Goal: Information Seeking & Learning: Check status

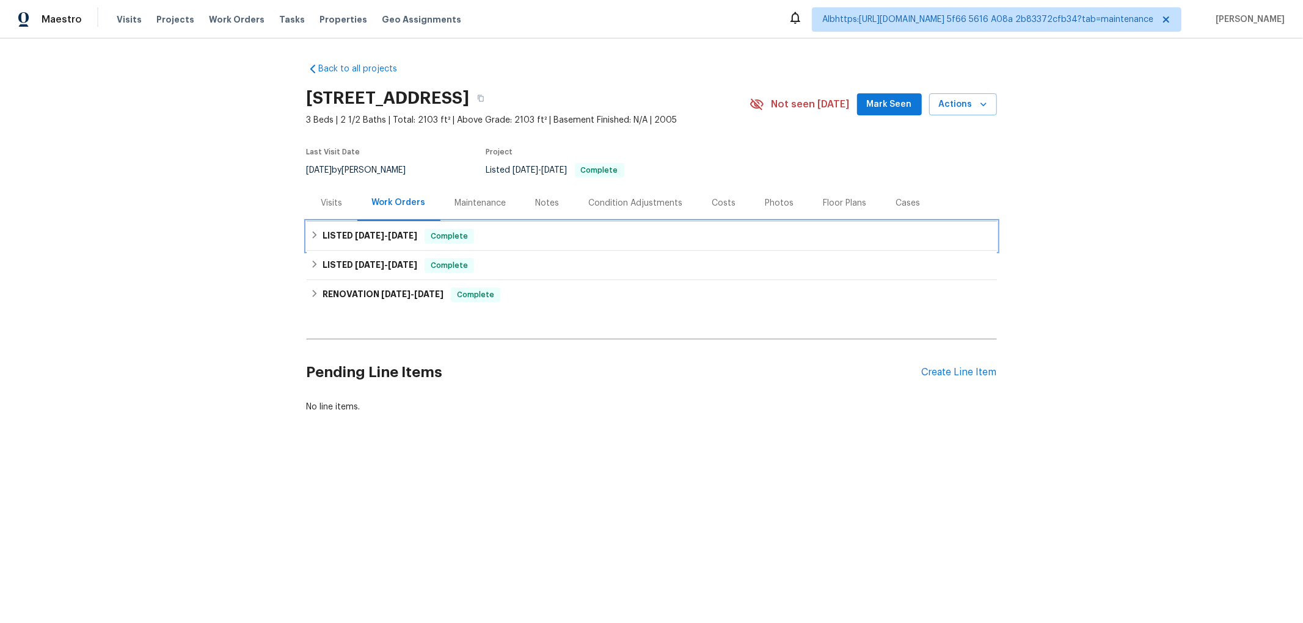
drag, startPoint x: 410, startPoint y: 243, endPoint x: 410, endPoint y: 264, distance: 20.8
click at [410, 243] on h6 "LISTED [DATE] - [DATE]" at bounding box center [369, 236] width 95 height 15
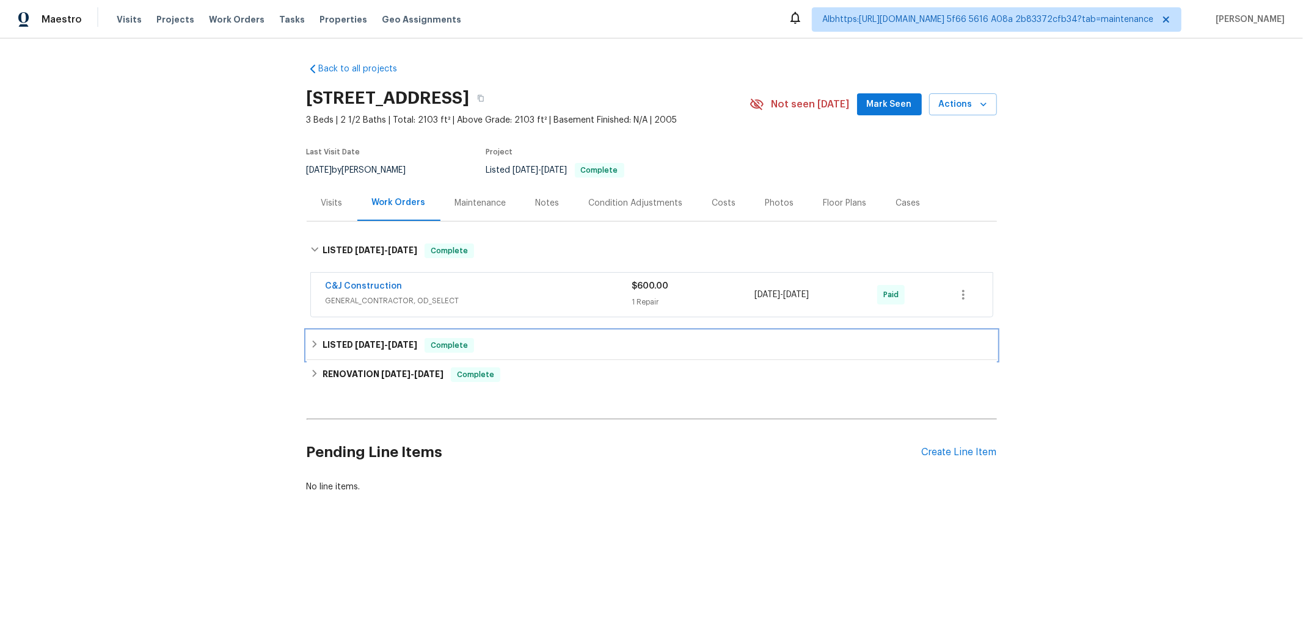
click at [385, 348] on span "[DATE] - [DATE]" at bounding box center [386, 345] width 62 height 9
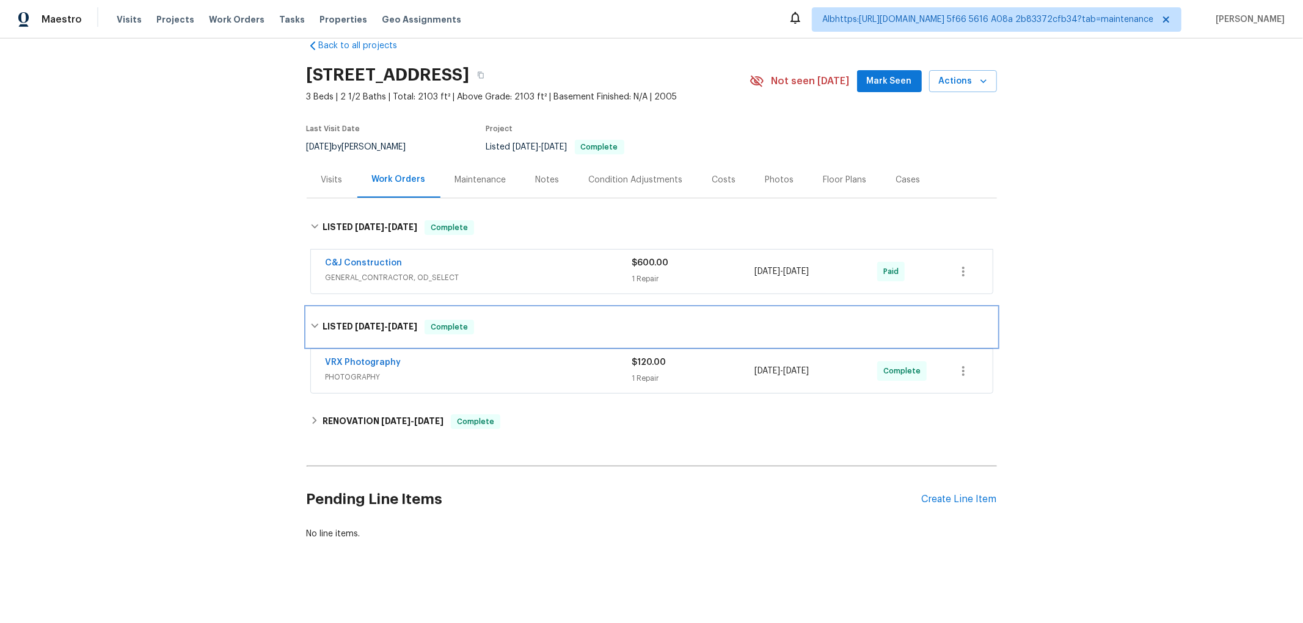
scroll to position [33, 0]
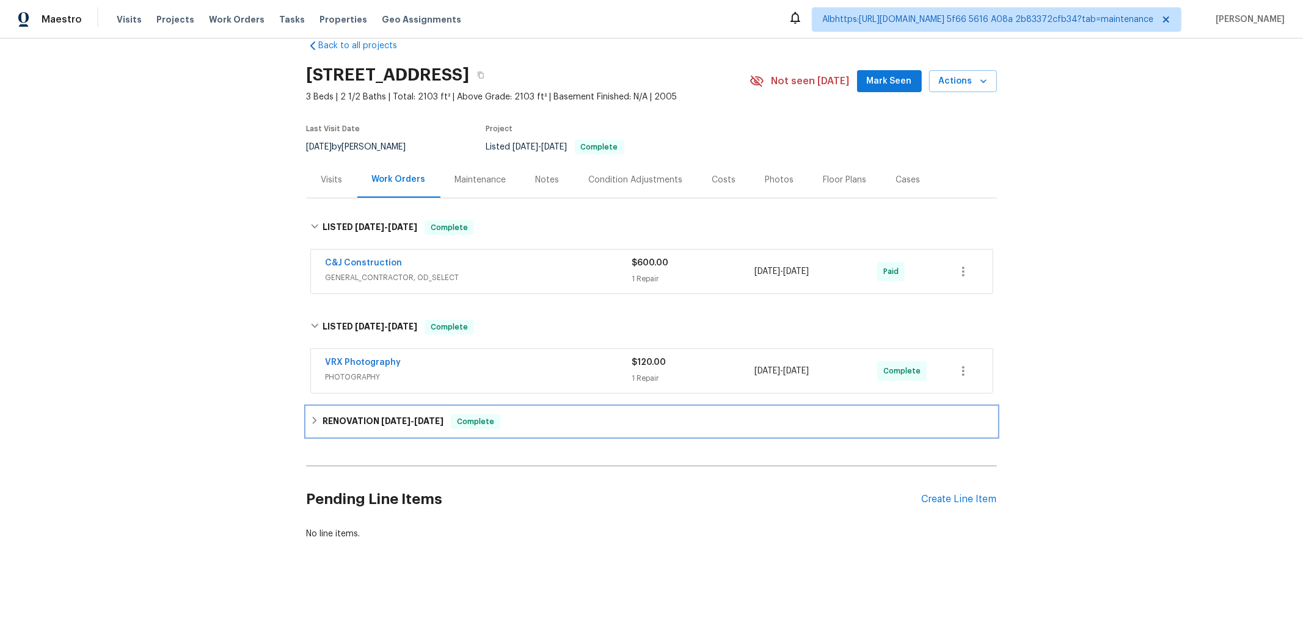
click at [405, 415] on h6 "RENOVATION [DATE] - [DATE]" at bounding box center [382, 422] width 121 height 15
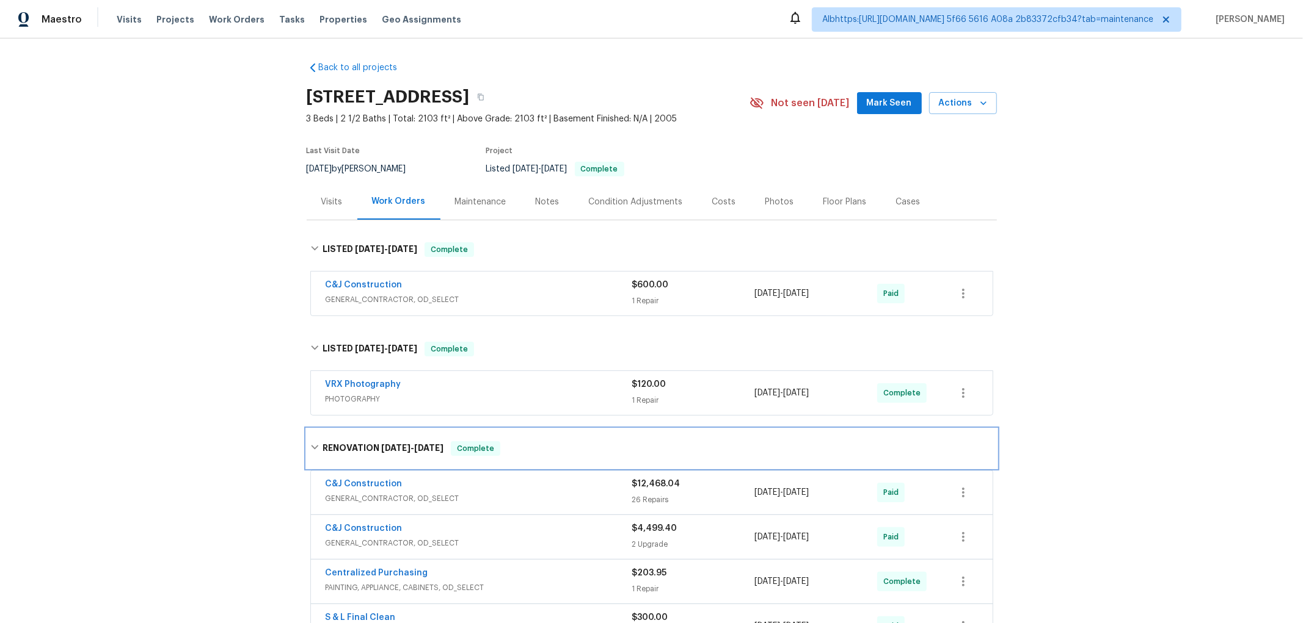
scroll to position [0, 0]
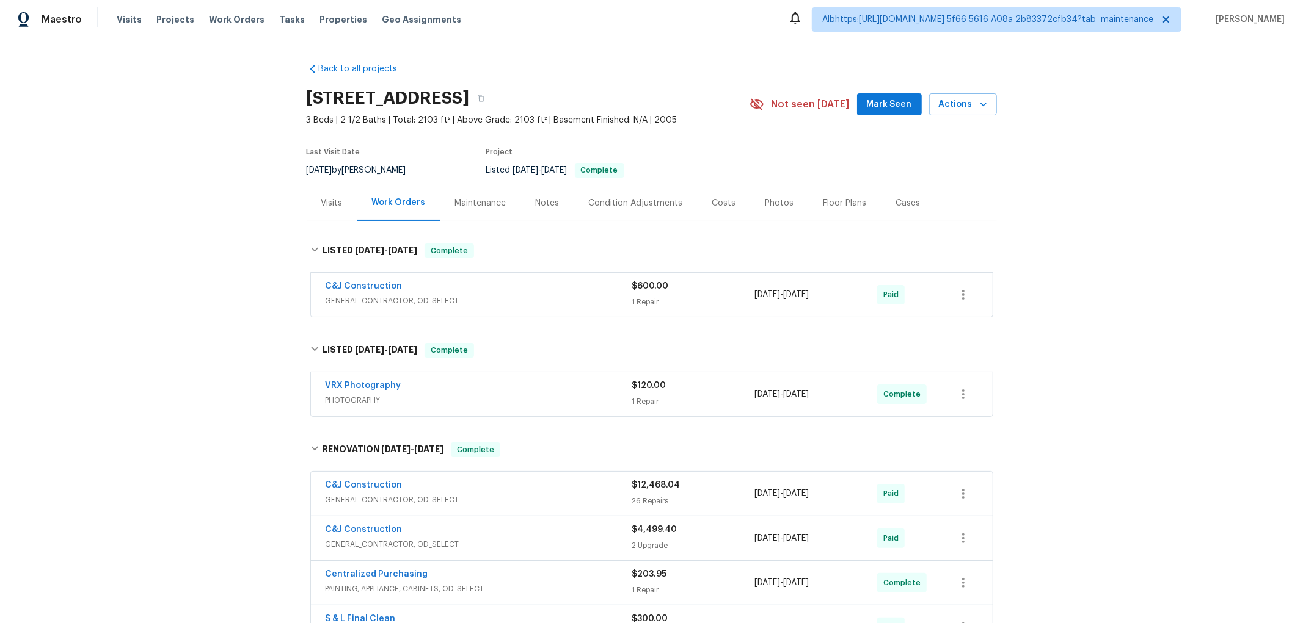
click at [332, 206] on div "Visits" at bounding box center [331, 203] width 21 height 12
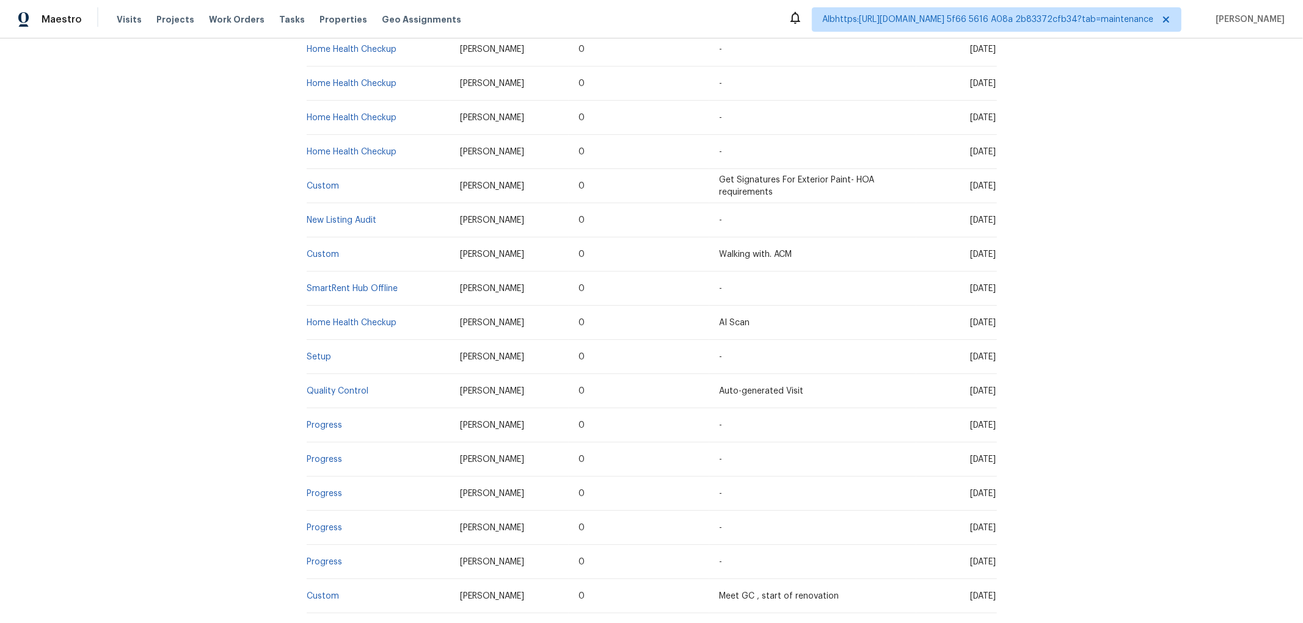
scroll to position [339, 0]
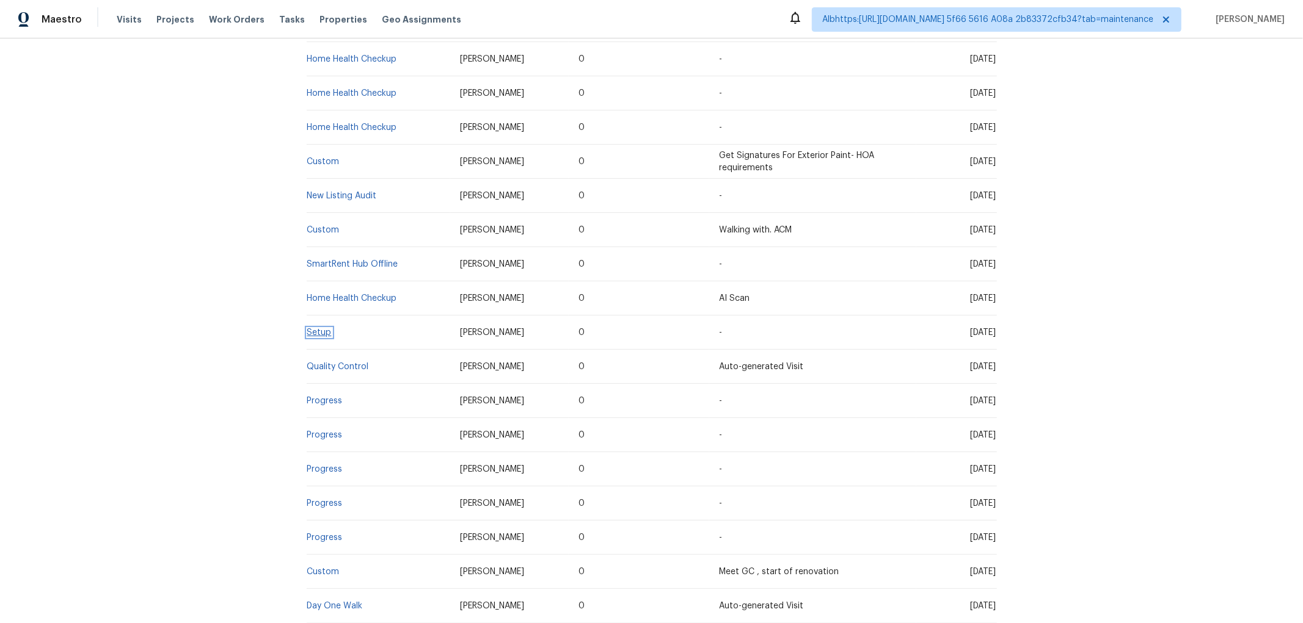
click at [318, 333] on link "Setup" at bounding box center [319, 333] width 24 height 9
